Goal: Task Accomplishment & Management: Use online tool/utility

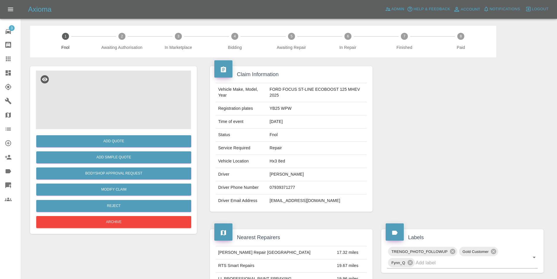
click at [125, 87] on img at bounding box center [113, 99] width 155 height 58
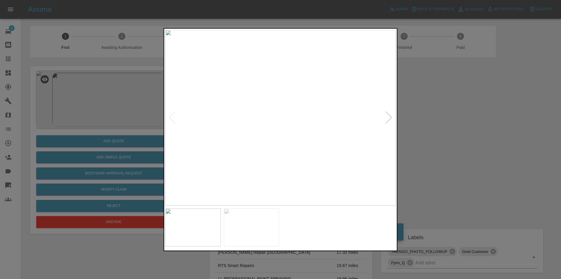
click at [387, 113] on div at bounding box center [389, 117] width 8 height 13
click at [387, 114] on img at bounding box center [281, 117] width 230 height 175
drag, startPoint x: 448, startPoint y: 125, endPoint x: 428, endPoint y: 121, distance: 20.5
click at [447, 125] on div at bounding box center [280, 139] width 561 height 279
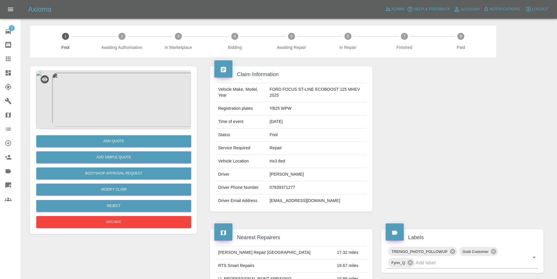
click at [122, 96] on img at bounding box center [113, 99] width 155 height 58
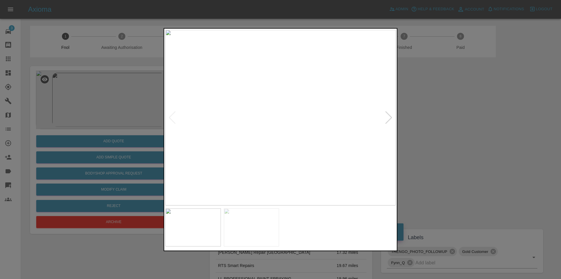
click at [396, 117] on img at bounding box center [281, 117] width 230 height 175
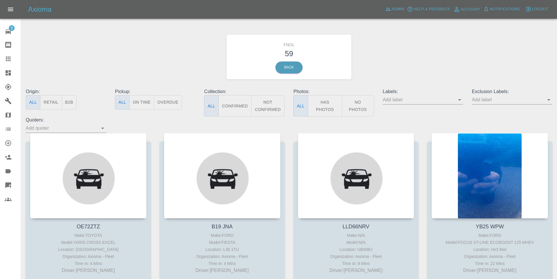
click at [327, 103] on button "Has Photos" at bounding box center [325, 105] width 35 height 21
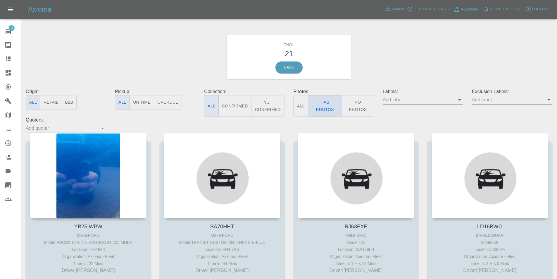
click at [331, 101] on button "Has Photos" at bounding box center [325, 105] width 35 height 21
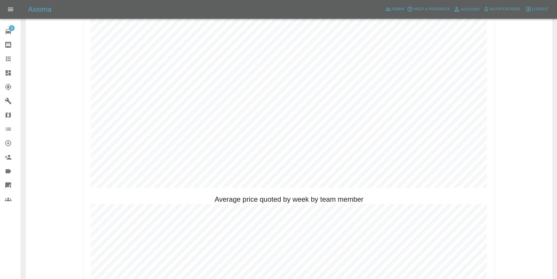
scroll to position [322, 0]
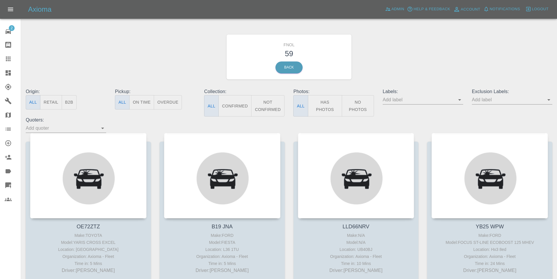
click at [330, 112] on button "Has Photos" at bounding box center [325, 105] width 35 height 21
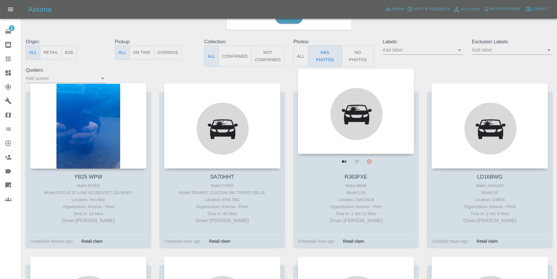
scroll to position [58, 0]
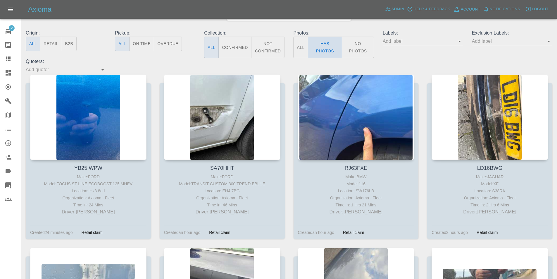
click at [324, 50] on button "Has Photos" at bounding box center [325, 47] width 35 height 21
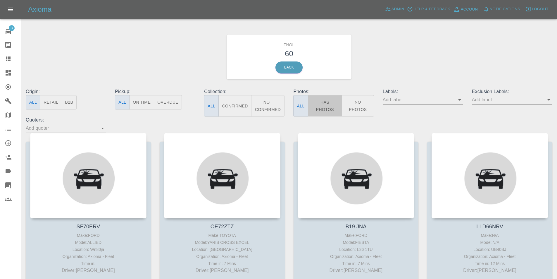
click at [334, 99] on button "Has Photos" at bounding box center [325, 105] width 35 height 21
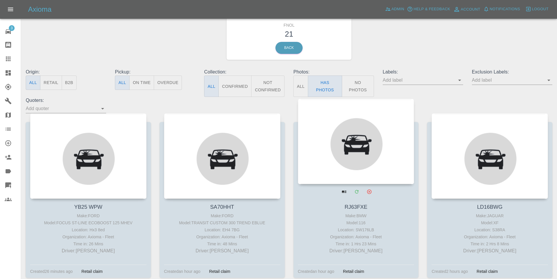
scroll to position [29, 0]
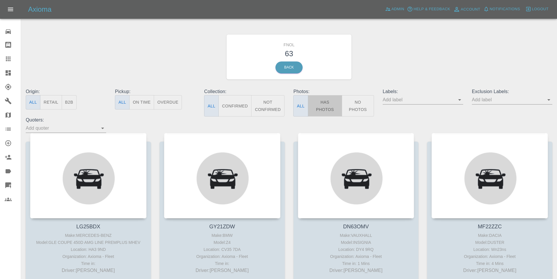
click at [323, 104] on button "Has Photos" at bounding box center [325, 105] width 35 height 21
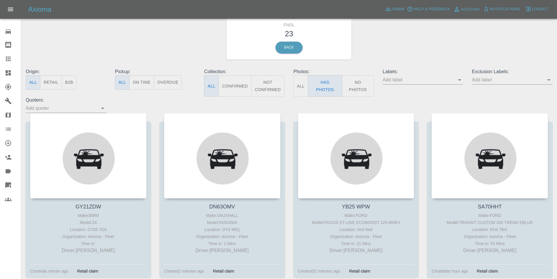
scroll to position [29, 0]
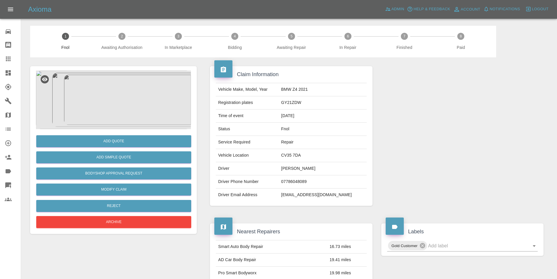
click at [123, 91] on img at bounding box center [113, 99] width 155 height 58
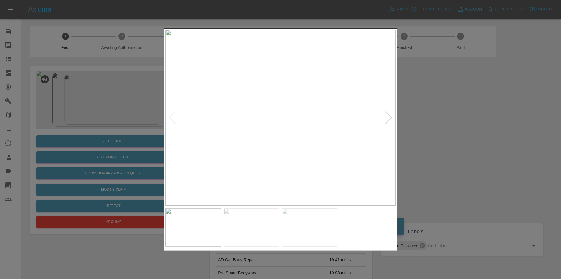
click at [390, 120] on div at bounding box center [389, 117] width 8 height 13
click at [390, 120] on img at bounding box center [281, 117] width 230 height 175
drag, startPoint x: 456, startPoint y: 132, endPoint x: 288, endPoint y: 148, distance: 168.9
click at [291, 147] on div at bounding box center [280, 139] width 561 height 279
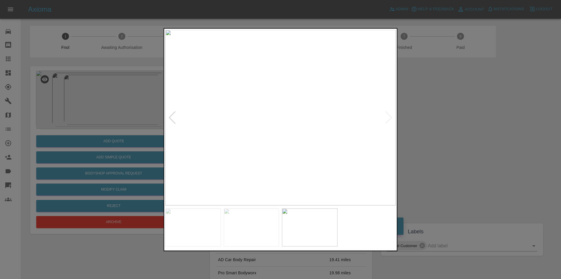
click at [258, 152] on img at bounding box center [281, 117] width 230 height 175
click at [258, 152] on img at bounding box center [349, 13] width 691 height 527
drag, startPoint x: 453, startPoint y: 148, endPoint x: 413, endPoint y: 144, distance: 40.9
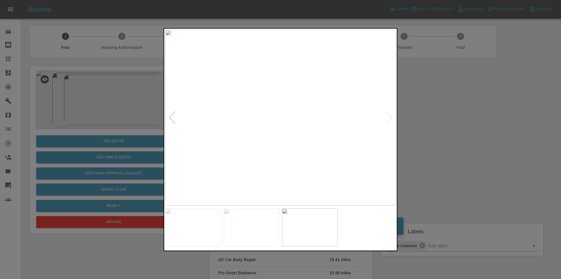
click at [449, 147] on div at bounding box center [280, 139] width 561 height 279
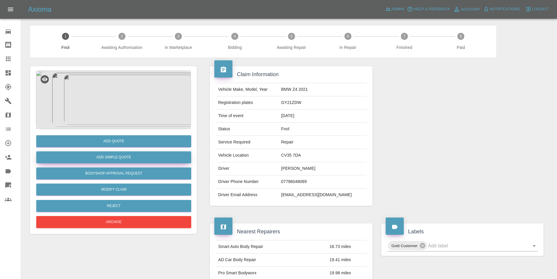
click at [137, 156] on button "Add Simple Quote" at bounding box center [113, 157] width 155 height 12
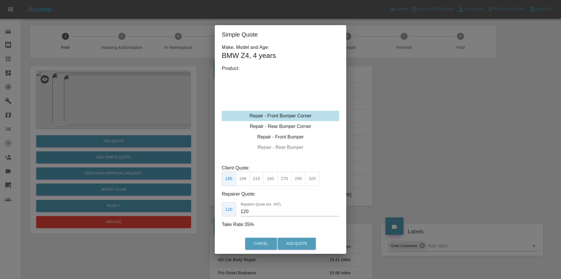
click at [270, 178] on button "240" at bounding box center [271, 178] width 14 height 14
type input "150"
click at [294, 242] on button "Add Quote" at bounding box center [297, 243] width 38 height 12
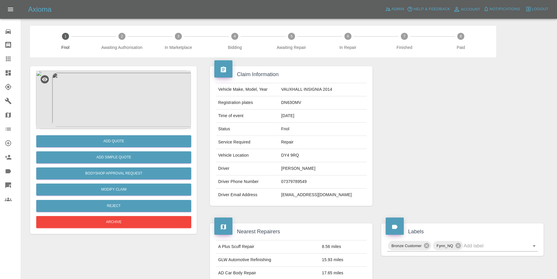
click at [113, 96] on img at bounding box center [113, 99] width 155 height 58
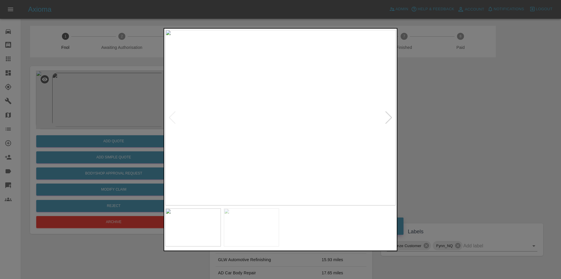
click at [391, 119] on div at bounding box center [389, 117] width 8 height 13
click at [258, 133] on img at bounding box center [281, 117] width 230 height 175
click at [327, 125] on img at bounding box center [348, 70] width 691 height 527
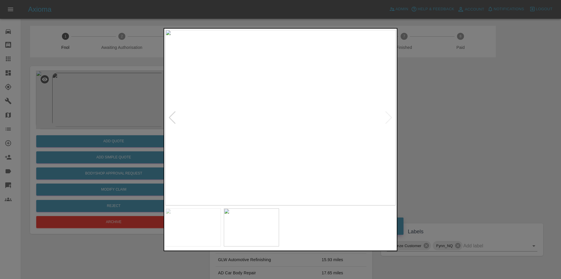
drag, startPoint x: 509, startPoint y: 159, endPoint x: 320, endPoint y: 161, distance: 189.2
click at [509, 159] on div at bounding box center [280, 139] width 561 height 279
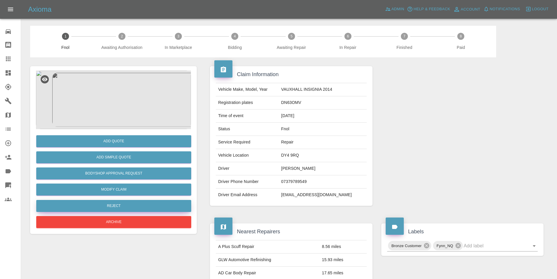
click at [118, 207] on button "Reject" at bounding box center [113, 206] width 155 height 12
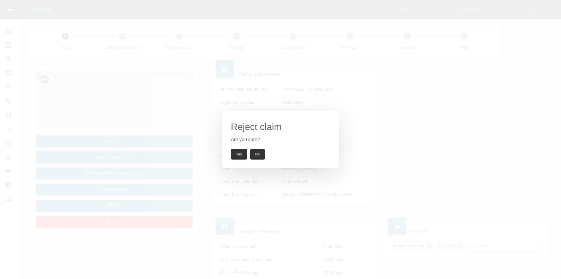
click at [241, 156] on button "Yes" at bounding box center [239, 154] width 16 height 11
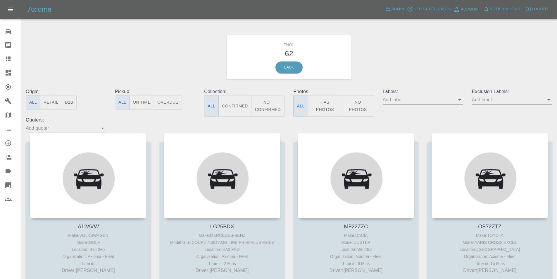
click at [321, 105] on button "Has Photos" at bounding box center [325, 105] width 35 height 21
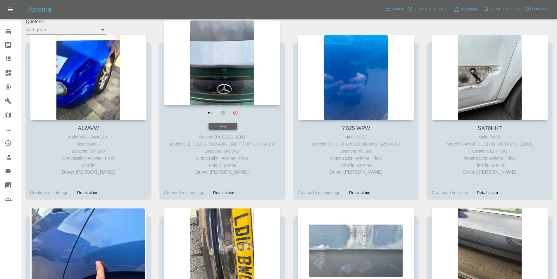
scroll to position [88, 0]
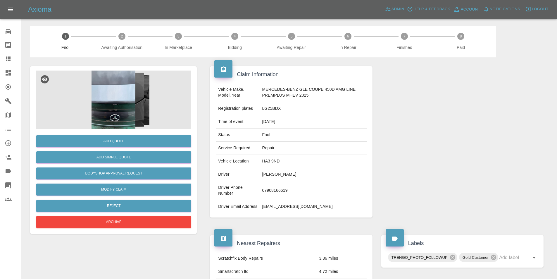
click at [121, 87] on img at bounding box center [113, 99] width 155 height 58
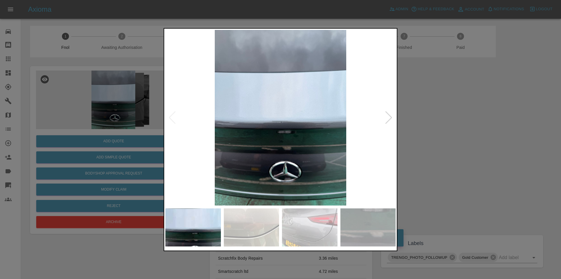
click at [385, 117] on div at bounding box center [389, 117] width 8 height 13
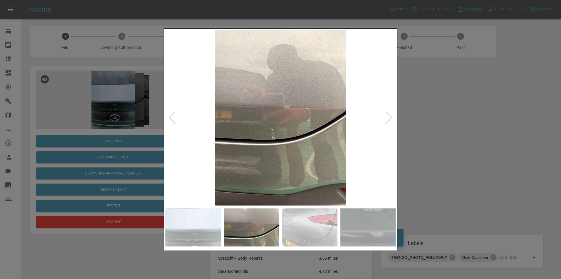
click at [386, 117] on div at bounding box center [389, 117] width 8 height 13
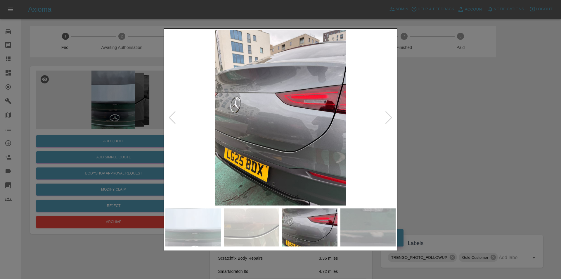
click at [386, 116] on div at bounding box center [389, 117] width 8 height 13
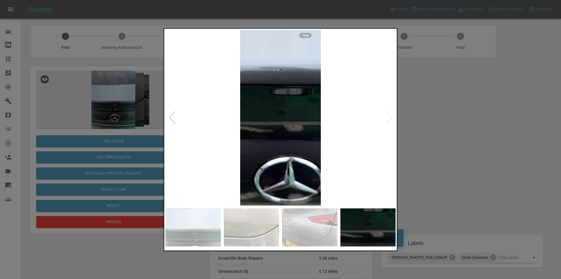
click at [386, 114] on img at bounding box center [281, 117] width 230 height 175
click at [172, 117] on div at bounding box center [172, 117] width 8 height 13
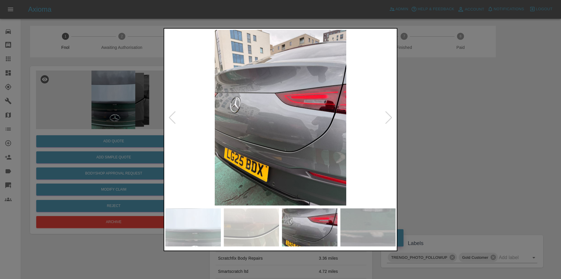
click at [172, 117] on div at bounding box center [172, 117] width 8 height 13
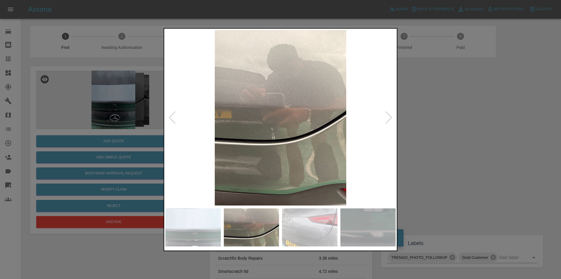
click at [172, 117] on div at bounding box center [172, 117] width 8 height 13
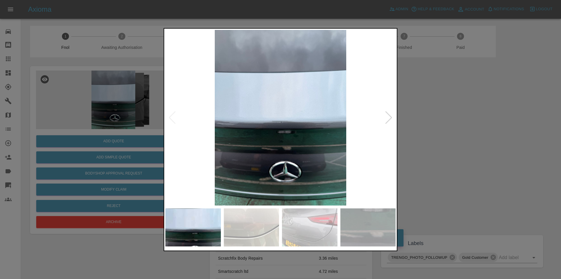
drag, startPoint x: 435, startPoint y: 117, endPoint x: 377, endPoint y: 128, distance: 58.9
click at [435, 118] on div at bounding box center [280, 139] width 561 height 279
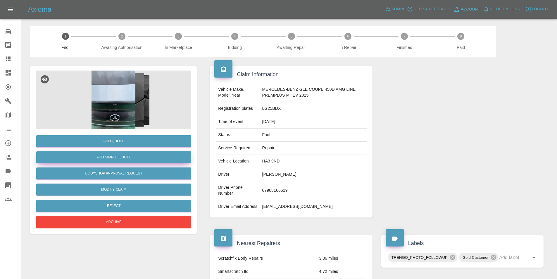
click at [121, 157] on button "Add Simple Quote" at bounding box center [113, 157] width 155 height 12
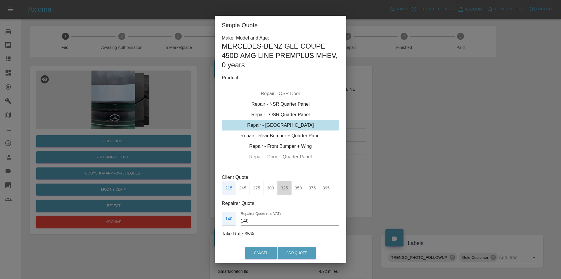
drag, startPoint x: 285, startPoint y: 190, endPoint x: 287, endPoint y: 213, distance: 22.7
click at [285, 192] on button "325" at bounding box center [285, 188] width 14 height 14
type input "210"
click at [291, 250] on button "Add Quote" at bounding box center [297, 253] width 38 height 12
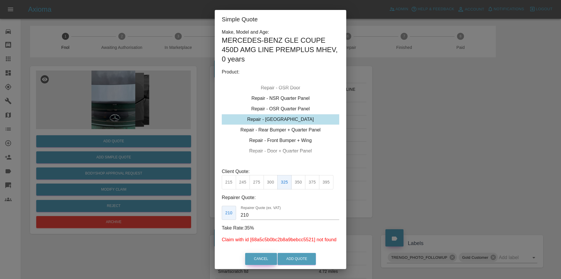
click at [255, 259] on button "Cancel" at bounding box center [261, 259] width 32 height 12
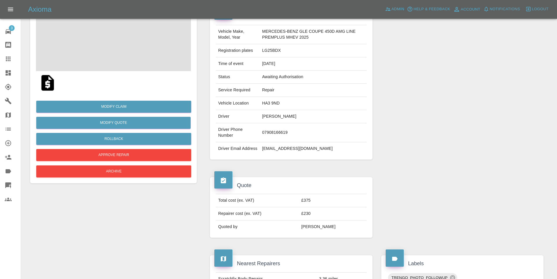
scroll to position [58, 0]
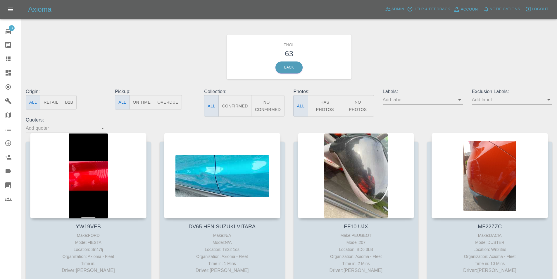
click at [336, 110] on button "Has Photos" at bounding box center [325, 105] width 35 height 21
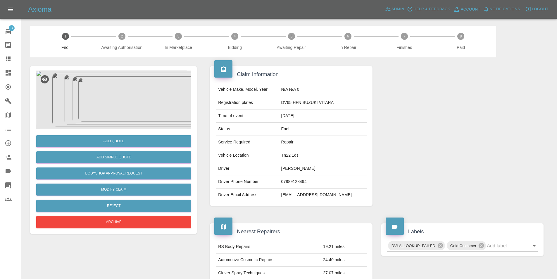
click at [121, 95] on img at bounding box center [113, 99] width 155 height 58
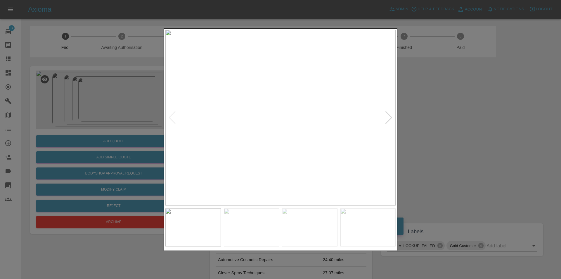
click at [391, 117] on div at bounding box center [389, 117] width 8 height 13
click at [390, 116] on div at bounding box center [389, 117] width 8 height 13
click at [390, 116] on img at bounding box center [281, 117] width 230 height 175
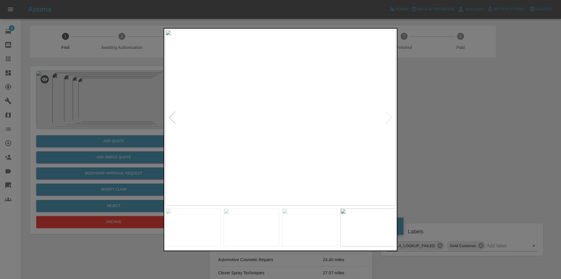
click at [390, 116] on img at bounding box center [281, 117] width 230 height 175
click at [389, 114] on img at bounding box center [281, 117] width 230 height 175
click at [442, 117] on div at bounding box center [280, 139] width 561 height 279
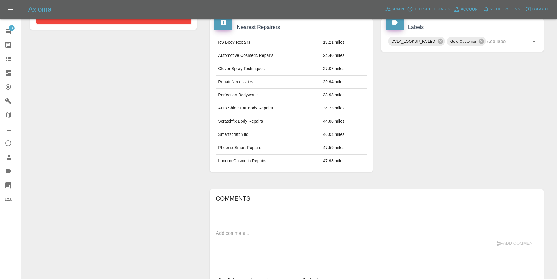
scroll to position [263, 0]
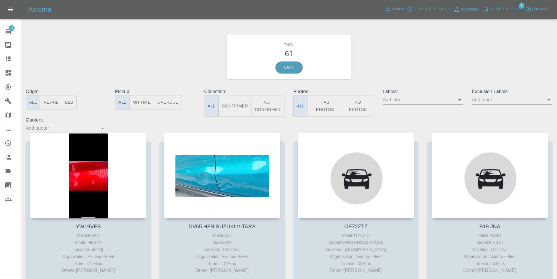
drag, startPoint x: 319, startPoint y: 102, endPoint x: 321, endPoint y: 98, distance: 4.1
click at [319, 102] on button "Has Photos" at bounding box center [325, 105] width 35 height 21
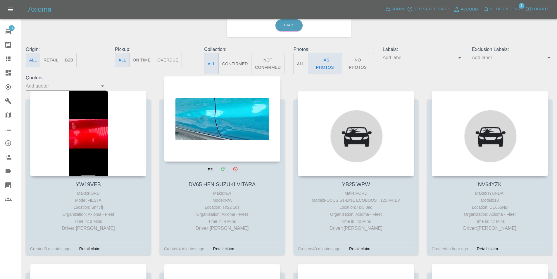
scroll to position [88, 0]
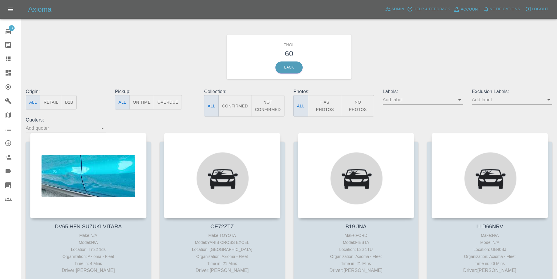
click at [327, 104] on button "Has Photos" at bounding box center [325, 105] width 35 height 21
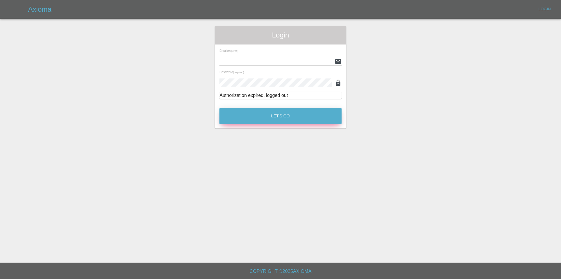
type input "[PERSON_NAME][EMAIL_ADDRESS][DOMAIN_NAME]"
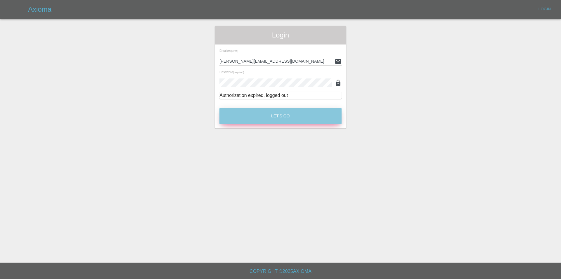
click at [278, 115] on button "Let's Go" at bounding box center [281, 116] width 122 height 16
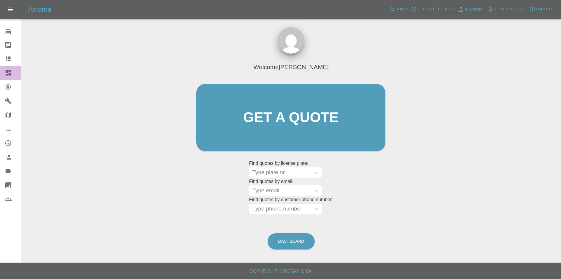
click at [8, 73] on icon at bounding box center [8, 72] width 5 height 5
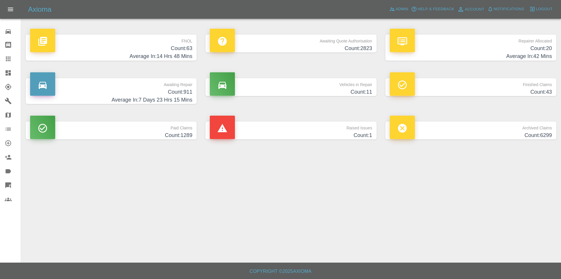
click at [177, 48] on h4 "Count: 63" at bounding box center [111, 48] width 162 height 8
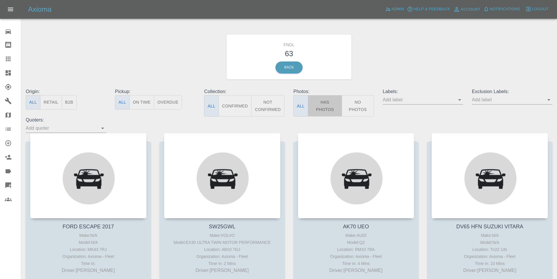
click at [323, 105] on button "Has Photos" at bounding box center [325, 105] width 35 height 21
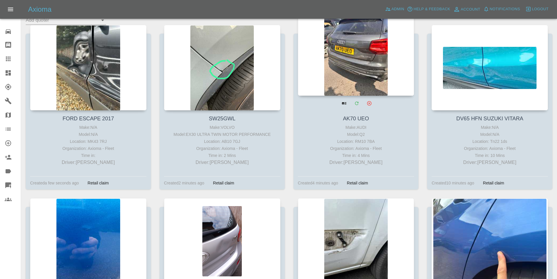
scroll to position [58, 0]
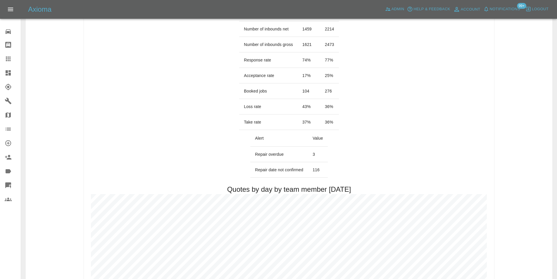
scroll to position [292, 0]
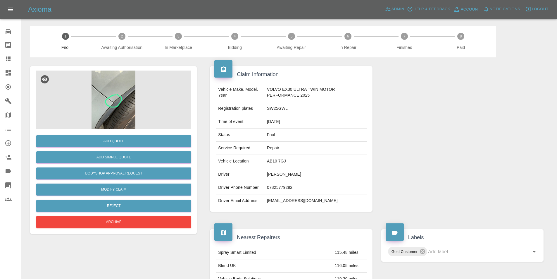
click at [116, 80] on img at bounding box center [113, 99] width 155 height 58
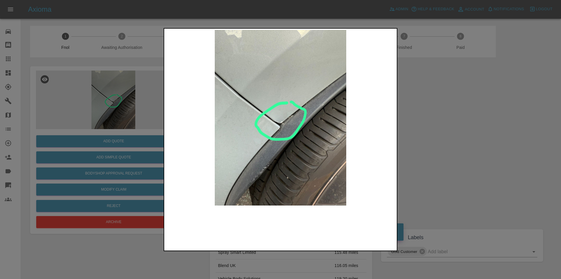
click at [275, 128] on img at bounding box center [281, 117] width 230 height 175
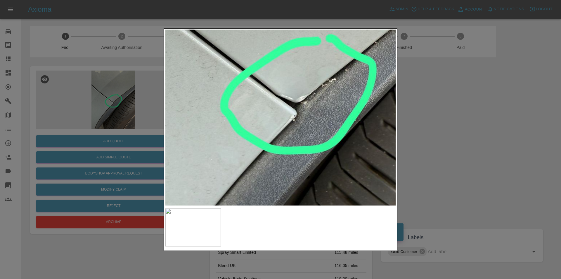
click at [263, 132] on img at bounding box center [298, 85] width 691 height 527
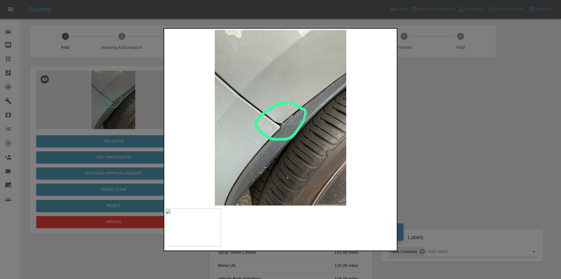
click at [468, 146] on div at bounding box center [280, 139] width 561 height 279
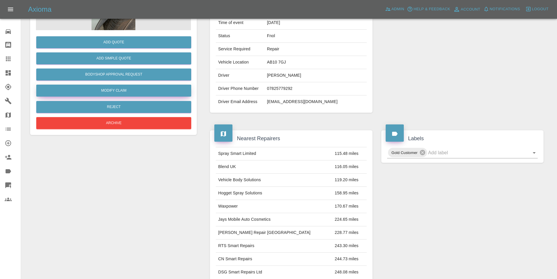
scroll to position [38, 0]
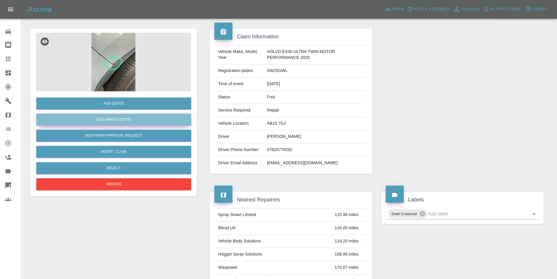
click at [113, 123] on button "Add Simple Quote" at bounding box center [113, 119] width 155 height 12
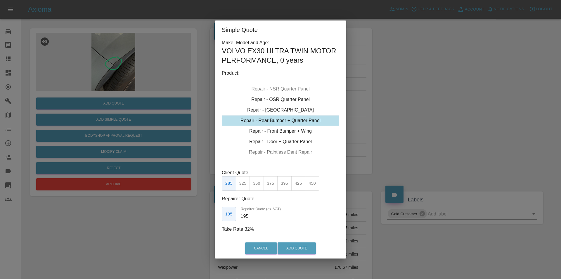
click at [303, 124] on div "Repair - Rear Bumper + Quarter Panel" at bounding box center [281, 120] width 118 height 11
click at [244, 185] on button "325" at bounding box center [243, 183] width 14 height 14
type input "200"
click at [293, 248] on button "Add Quote" at bounding box center [297, 248] width 38 height 12
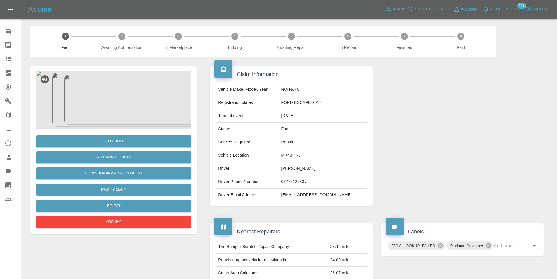
click at [91, 107] on img at bounding box center [113, 99] width 155 height 58
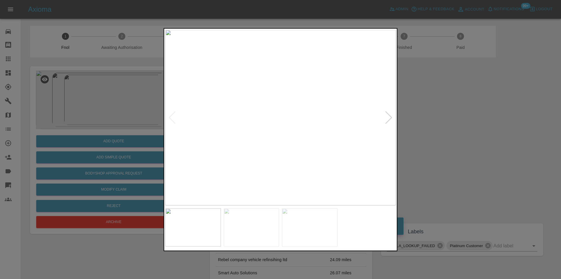
click at [387, 115] on div at bounding box center [389, 117] width 8 height 13
click at [315, 128] on img at bounding box center [281, 117] width 230 height 175
click at [260, 113] on img at bounding box center [177, 85] width 691 height 527
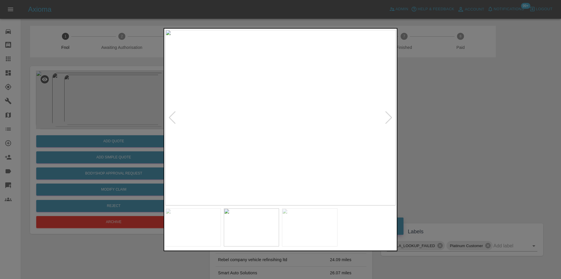
click at [171, 118] on div at bounding box center [172, 117] width 8 height 13
drag, startPoint x: 473, startPoint y: 159, endPoint x: 377, endPoint y: 176, distance: 97.1
click at [472, 158] on div at bounding box center [280, 139] width 561 height 279
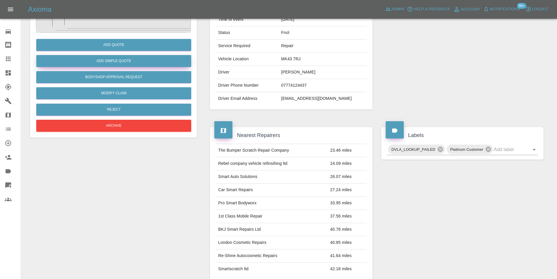
scroll to position [3, 0]
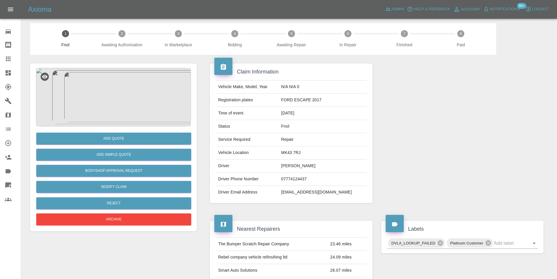
click at [104, 102] on img at bounding box center [113, 97] width 155 height 58
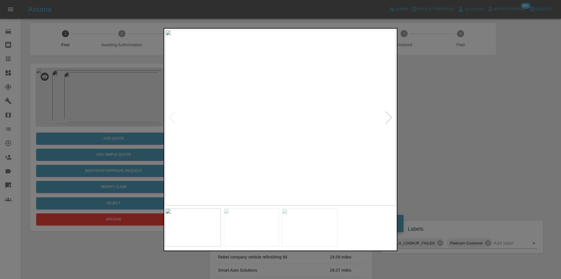
click at [388, 119] on div at bounding box center [389, 117] width 8 height 13
click at [429, 121] on div at bounding box center [280, 139] width 561 height 279
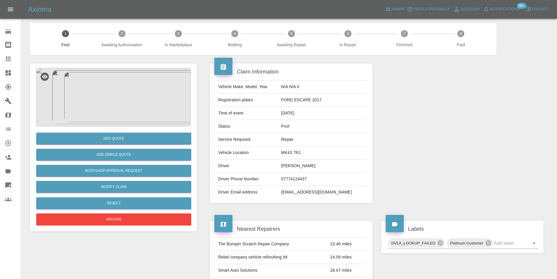
click at [100, 101] on img at bounding box center [113, 97] width 155 height 58
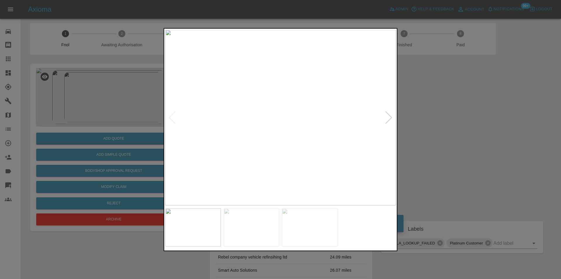
click at [387, 116] on div at bounding box center [389, 117] width 8 height 13
click at [275, 118] on img at bounding box center [281, 117] width 230 height 175
click at [437, 127] on div at bounding box center [280, 139] width 561 height 279
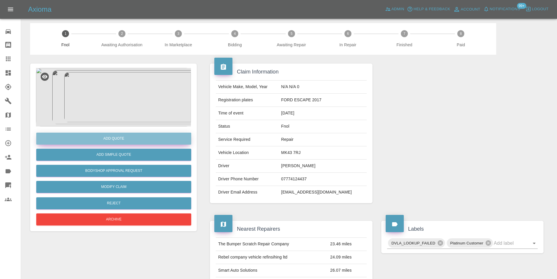
click at [129, 140] on button "Add Quote" at bounding box center [113, 138] width 155 height 12
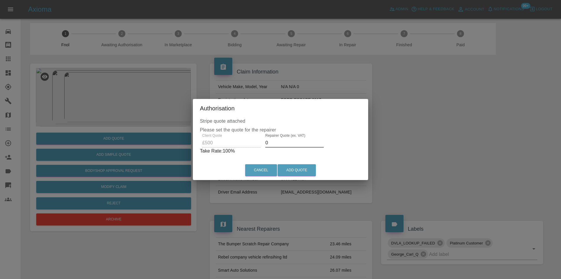
click at [278, 144] on input "0" at bounding box center [295, 142] width 58 height 9
type input "0310"
click at [303, 170] on button "Add Quote" at bounding box center [297, 170] width 38 height 12
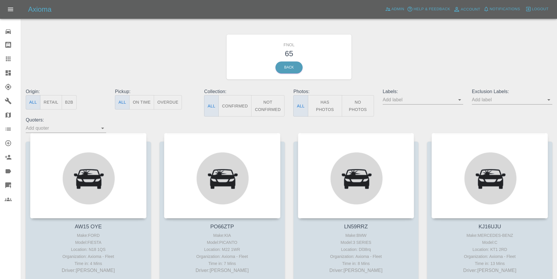
click at [322, 104] on button "Has Photos" at bounding box center [325, 105] width 35 height 21
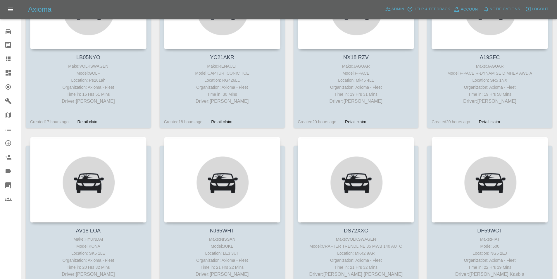
scroll to position [731, 0]
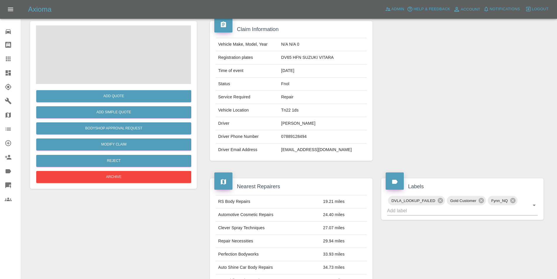
scroll to position [88, 0]
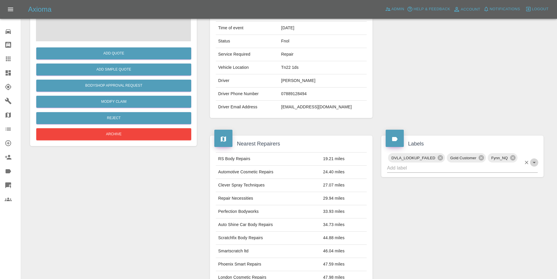
click at [533, 165] on icon "Open" at bounding box center [534, 162] width 7 height 7
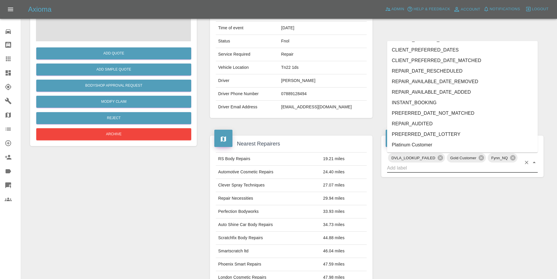
scroll to position [1188, 0]
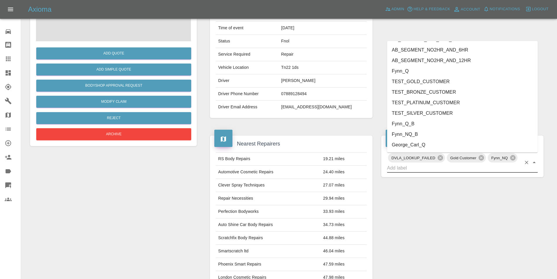
click at [431, 145] on li "George_Carl_Q" at bounding box center [462, 144] width 151 height 11
